Goal: Navigation & Orientation: Find specific page/section

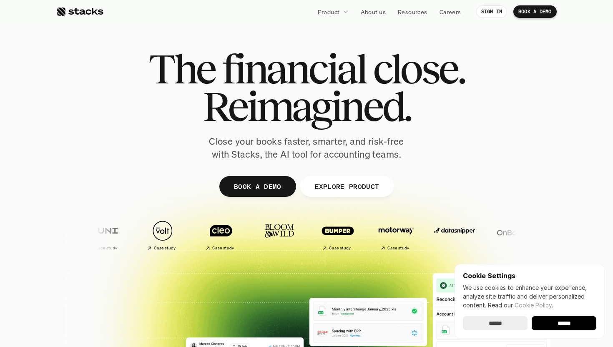
click at [503, 325] on input "******" at bounding box center [495, 323] width 65 height 14
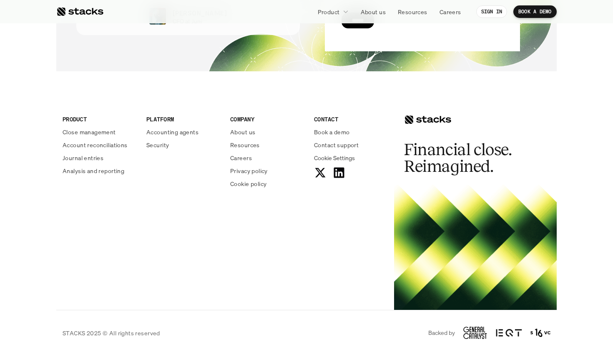
scroll to position [3024, 0]
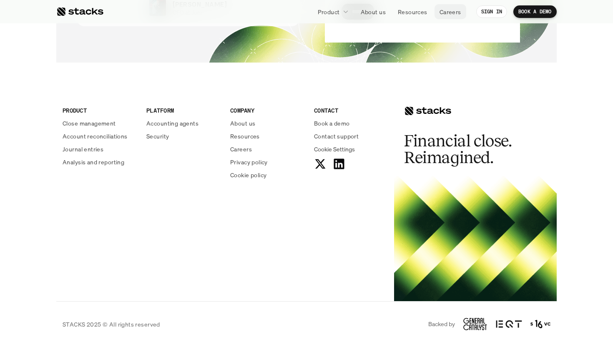
click at [447, 16] on p "Careers" at bounding box center [450, 12] width 22 height 9
click at [80, 234] on div "PRODUCT Close management Account reconciliations Journal entries Analysis and r…" at bounding box center [306, 190] width 500 height 222
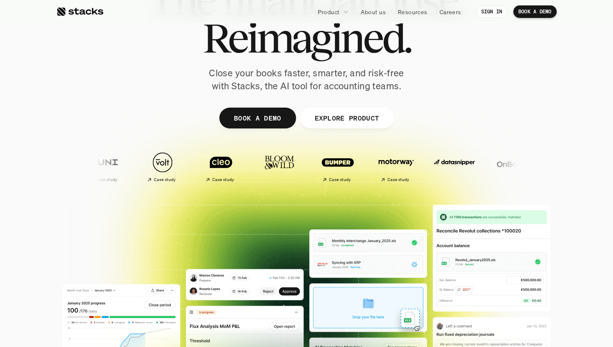
scroll to position [0, 0]
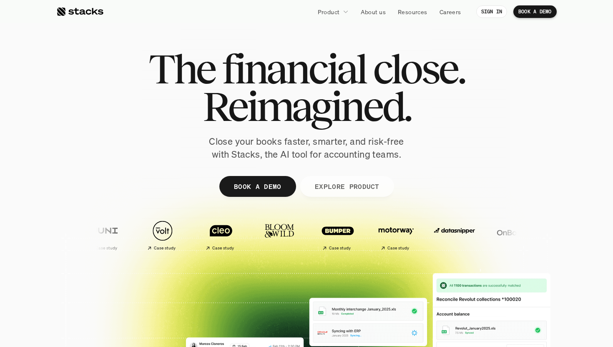
click at [327, 181] on p "EXPLORE PRODUCT" at bounding box center [346, 186] width 65 height 12
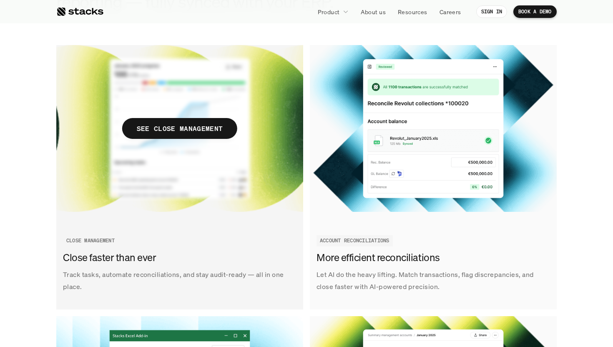
scroll to position [965, 0]
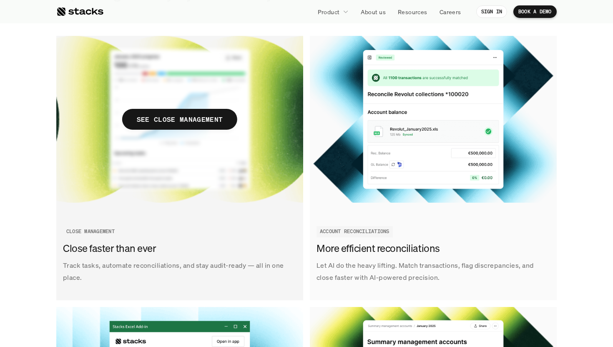
click at [203, 133] on img at bounding box center [179, 119] width 247 height 167
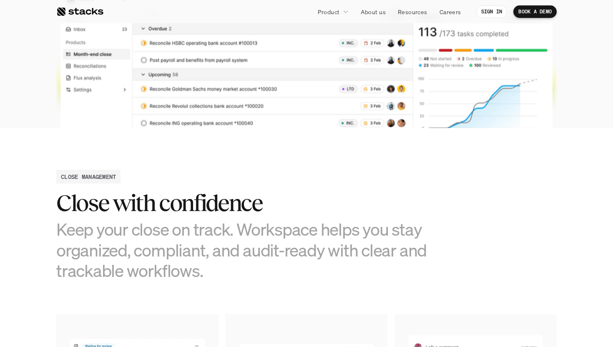
scroll to position [234, 0]
